Goal: Task Accomplishment & Management: Use online tool/utility

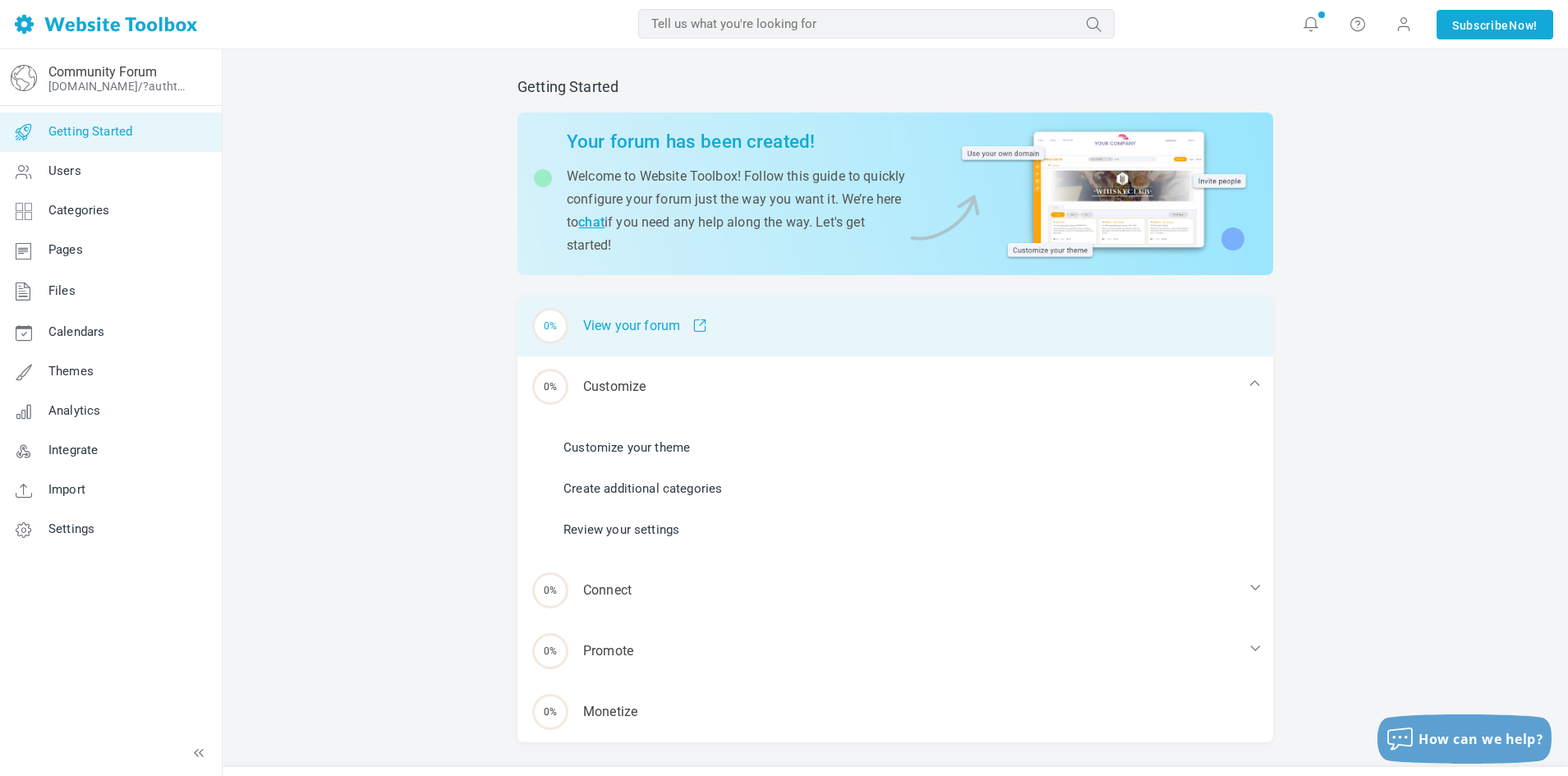
click at [741, 330] on div "0% View your forum" at bounding box center [896, 326] width 756 height 61
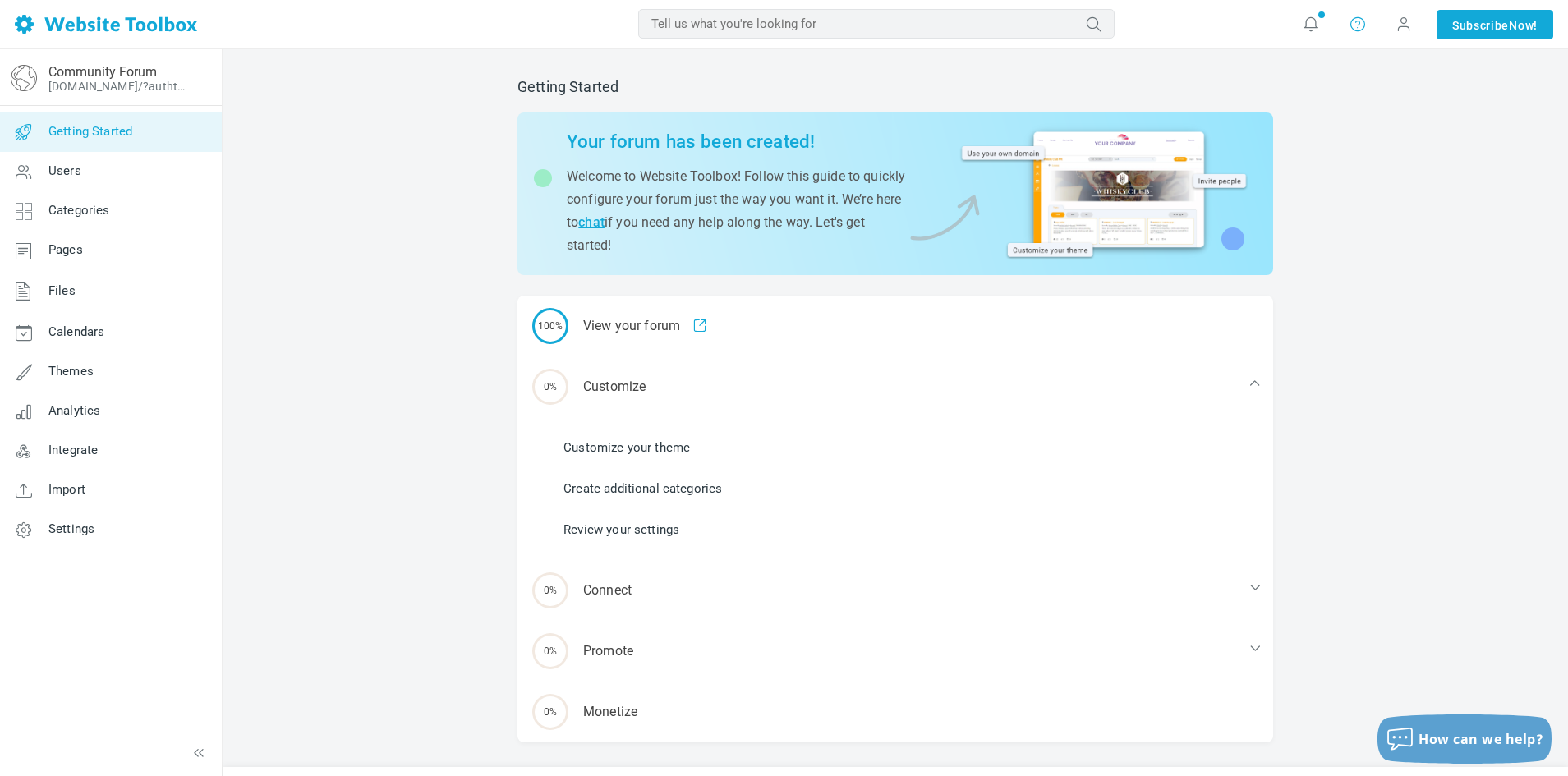
click at [1349, 23] on icon at bounding box center [1358, 24] width 17 height 17
click at [129, 437] on link "Integrate" at bounding box center [110, 450] width 222 height 40
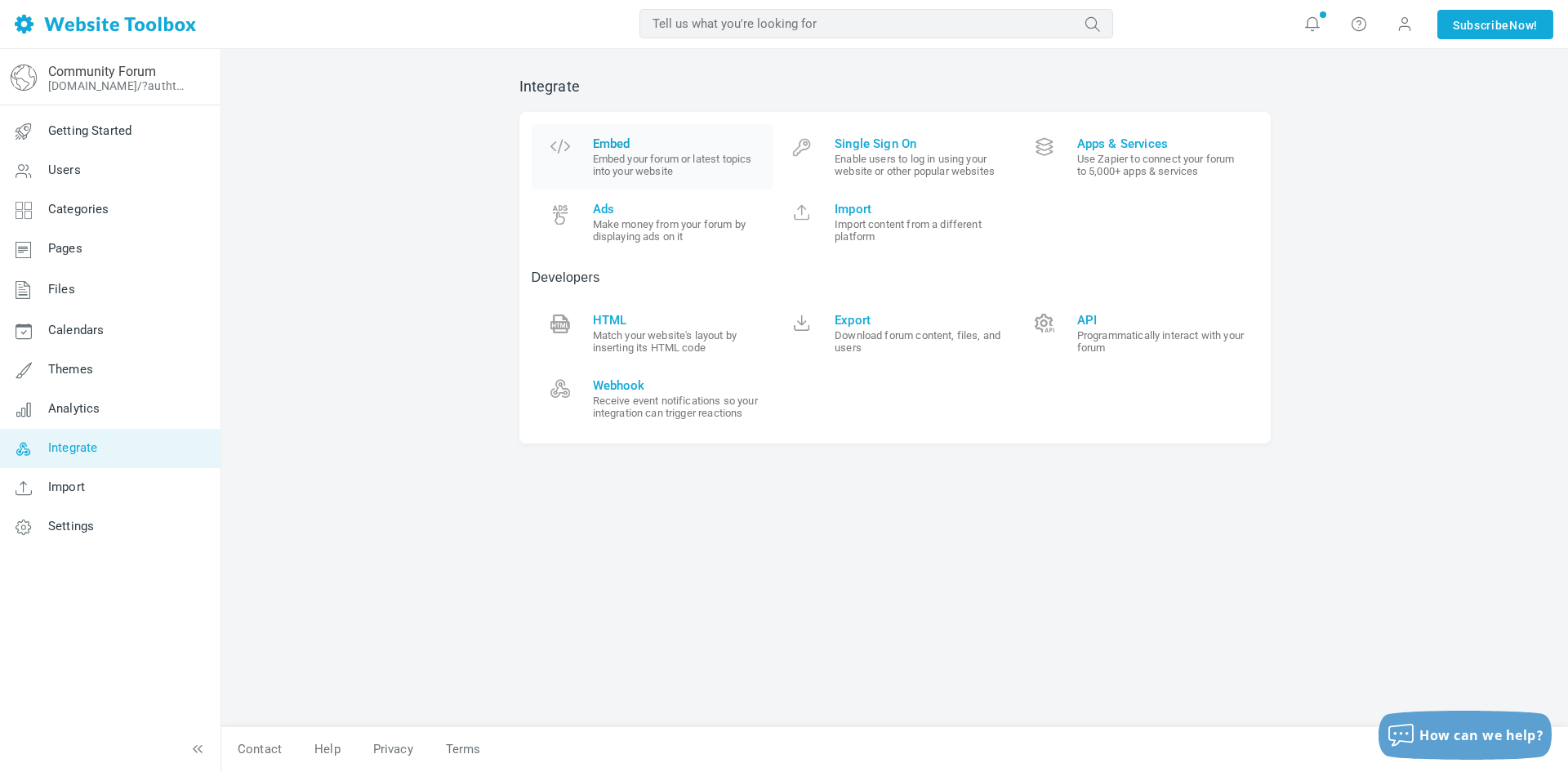
click at [635, 155] on small "Embed your forum or latest topics into your website" at bounding box center [678, 165] width 170 height 25
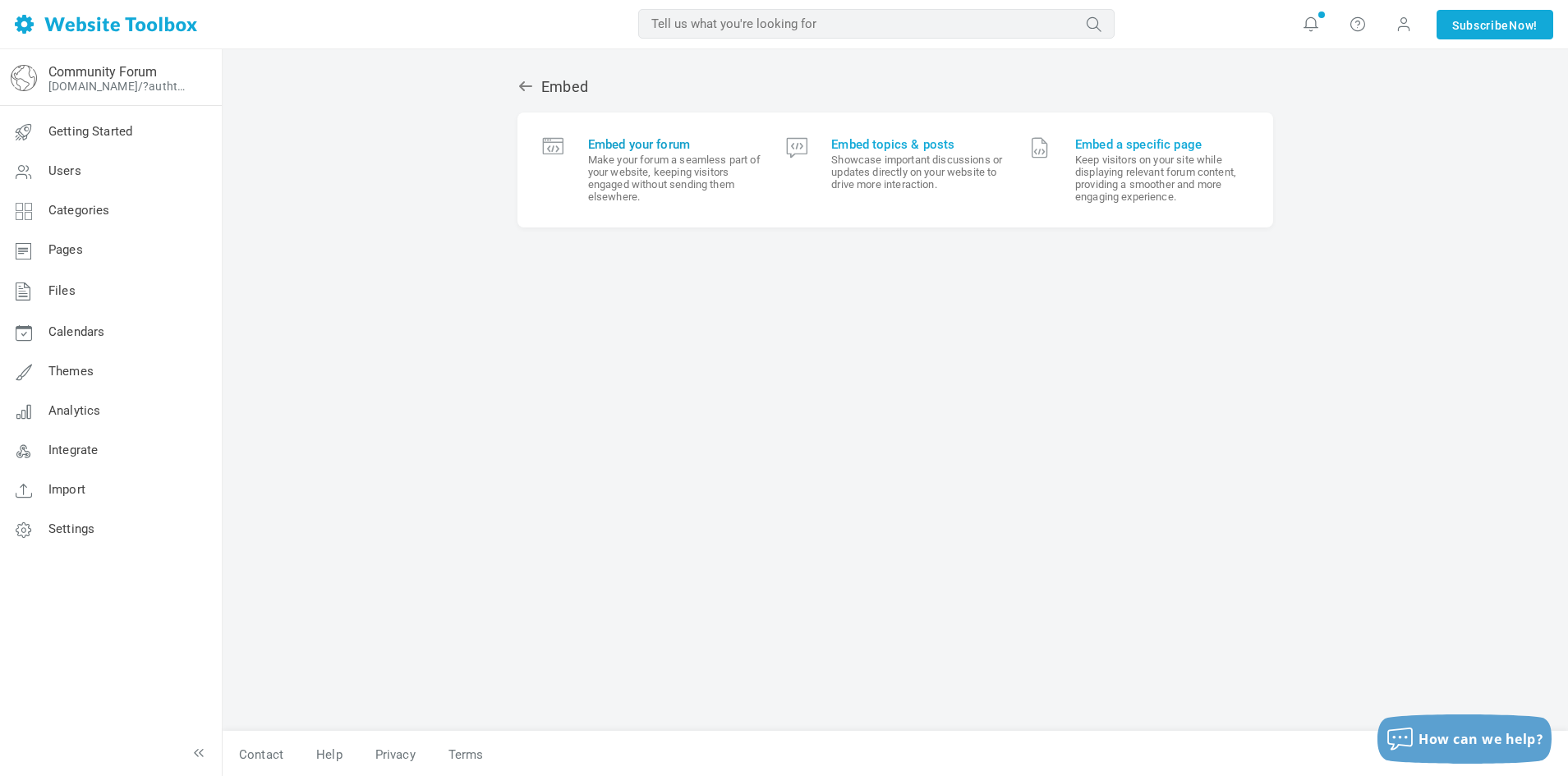
click at [658, 141] on span "Embed your forum" at bounding box center [674, 144] width 173 height 15
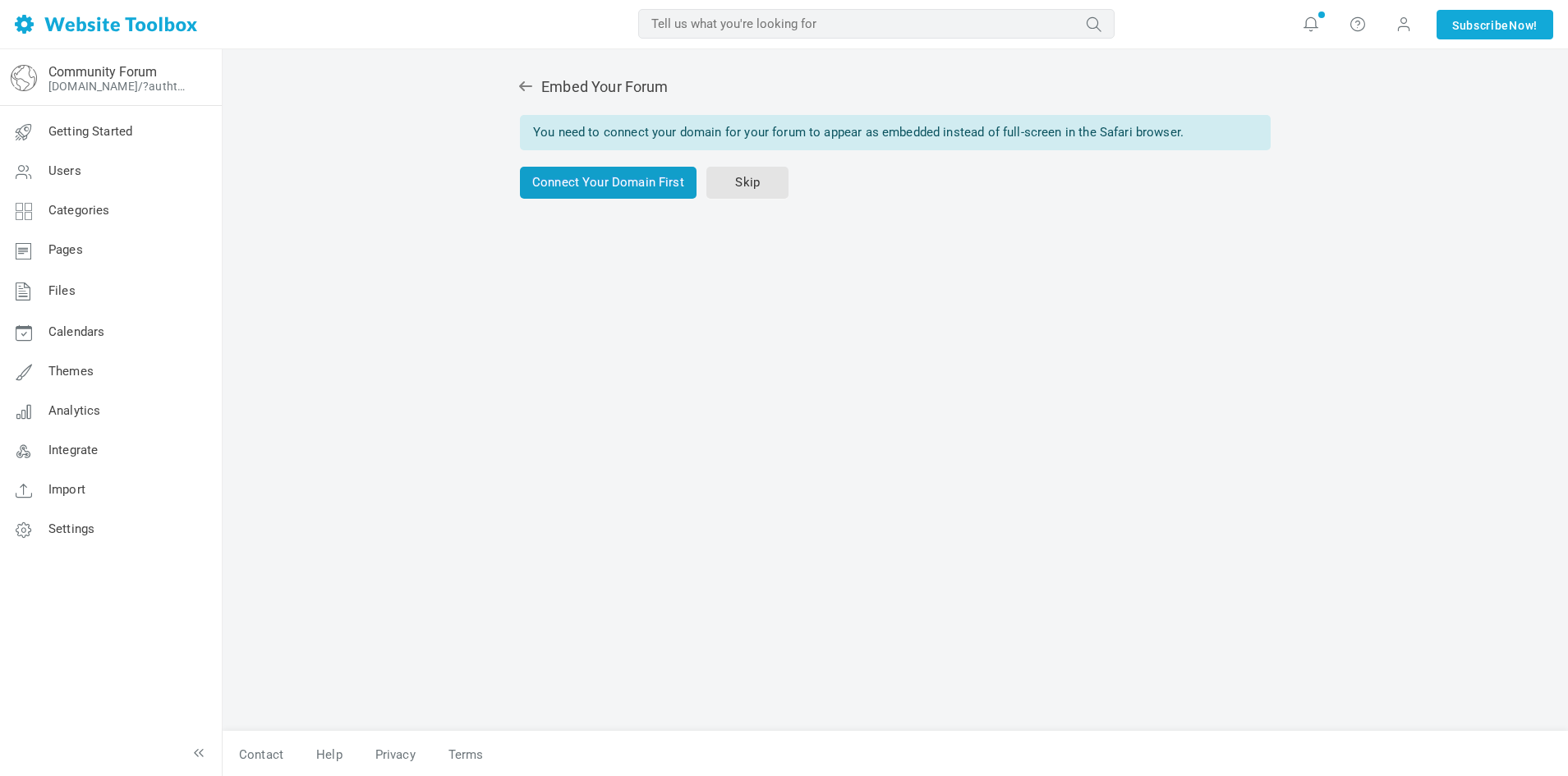
click at [641, 192] on link "Connect Your Domain First" at bounding box center [608, 182] width 177 height 32
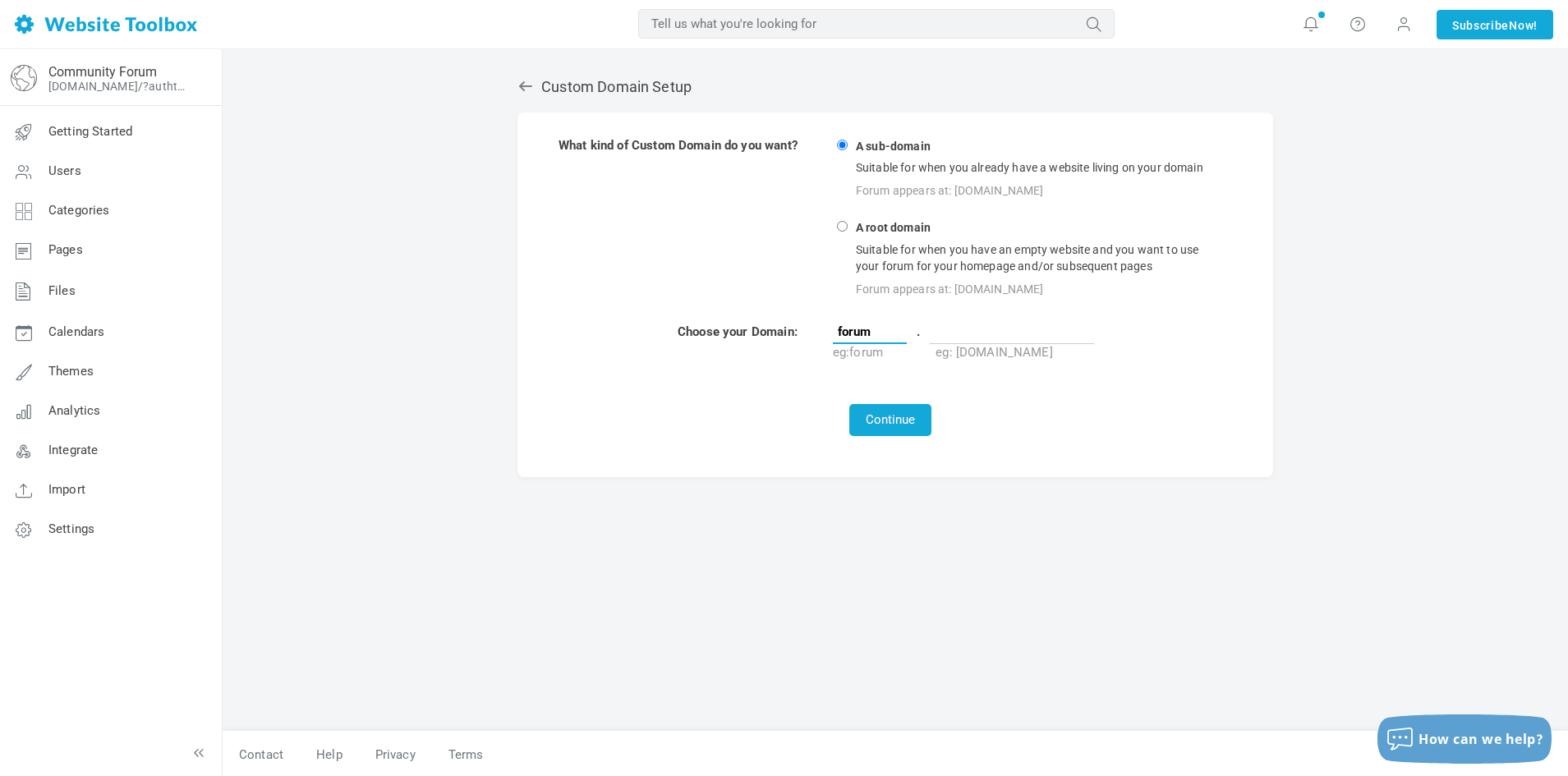
click at [901, 337] on input "forum" at bounding box center [870, 332] width 74 height 25
click at [974, 340] on input "text" at bounding box center [1011, 332] width 164 height 25
type input "sjhdc.ca"
click at [518, 79] on icon at bounding box center [526, 86] width 17 height 17
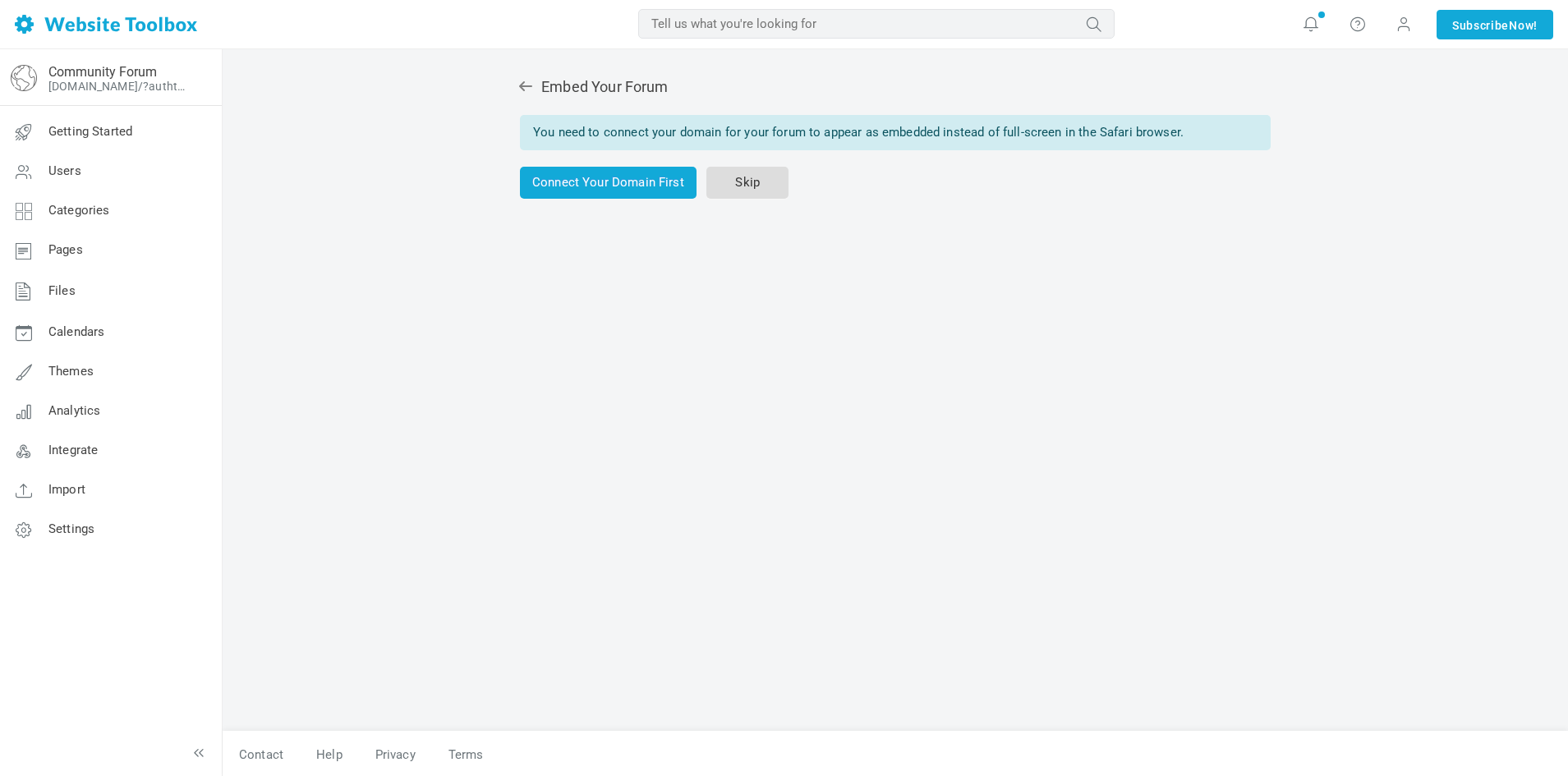
click at [740, 178] on link "Skip" at bounding box center [746, 182] width 82 height 32
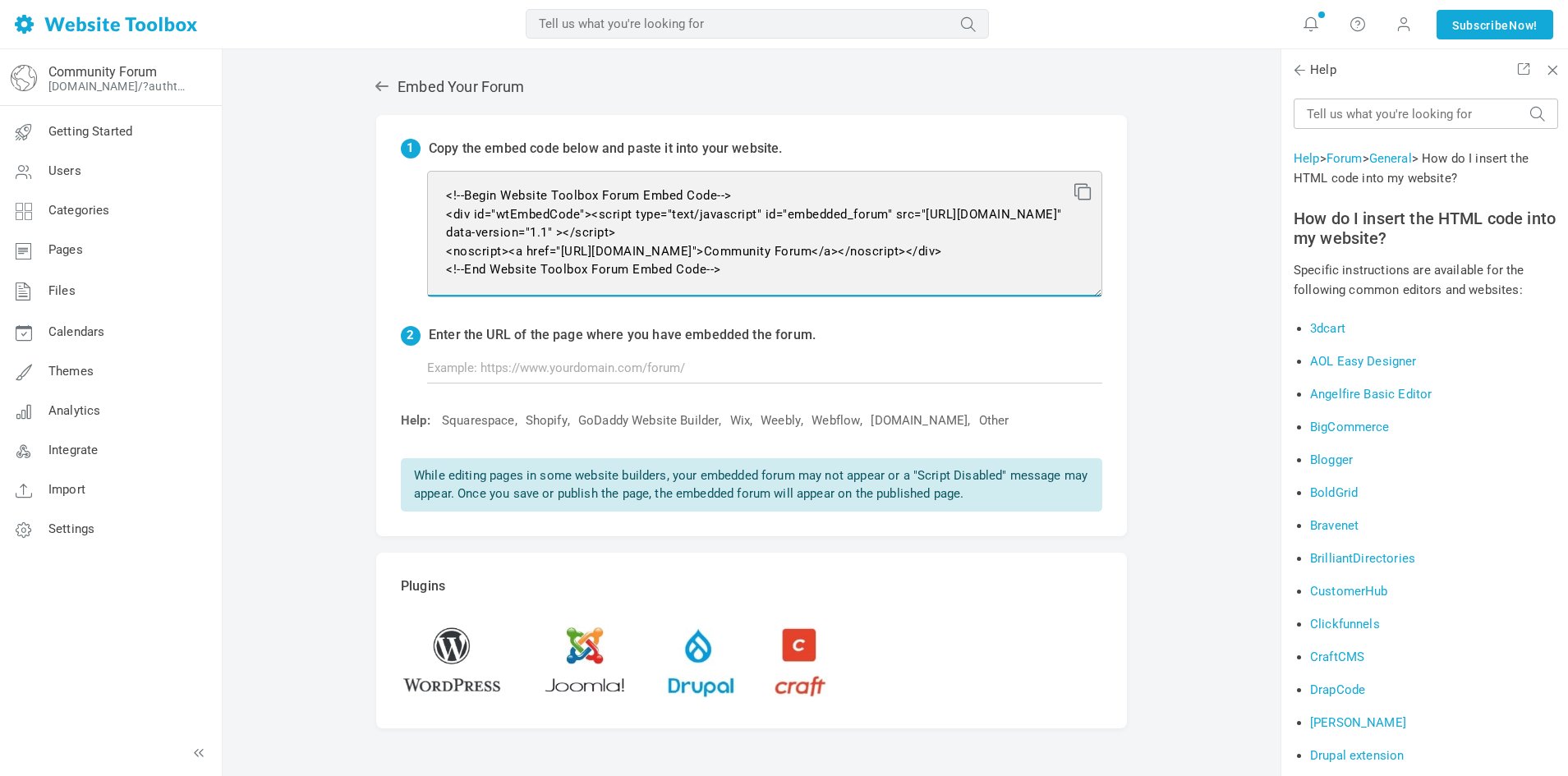
click at [865, 229] on textarea "<!--Begin Website Toolbox Forum Embed Code--> <div id="wtEmbedCode"><script typ…" at bounding box center [764, 233] width 675 height 127
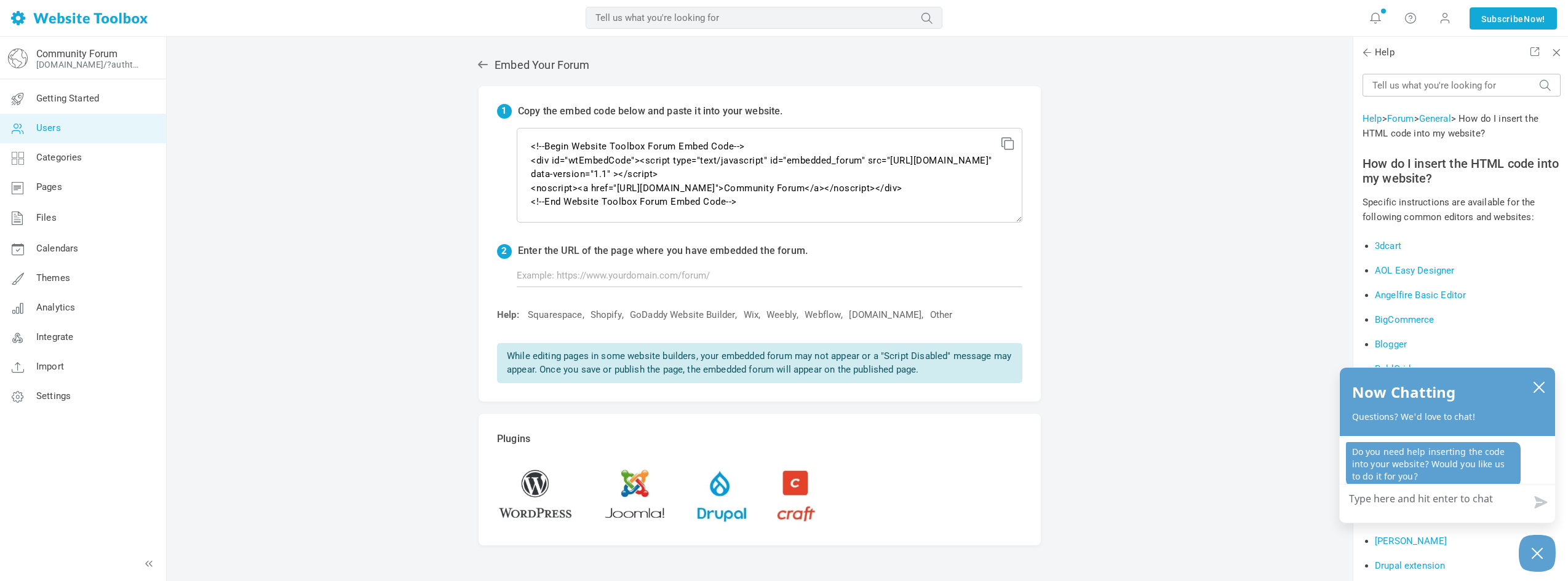
click at [55, 130] on span "Users" at bounding box center [48, 128] width 24 height 11
